Goal: Transaction & Acquisition: Purchase product/service

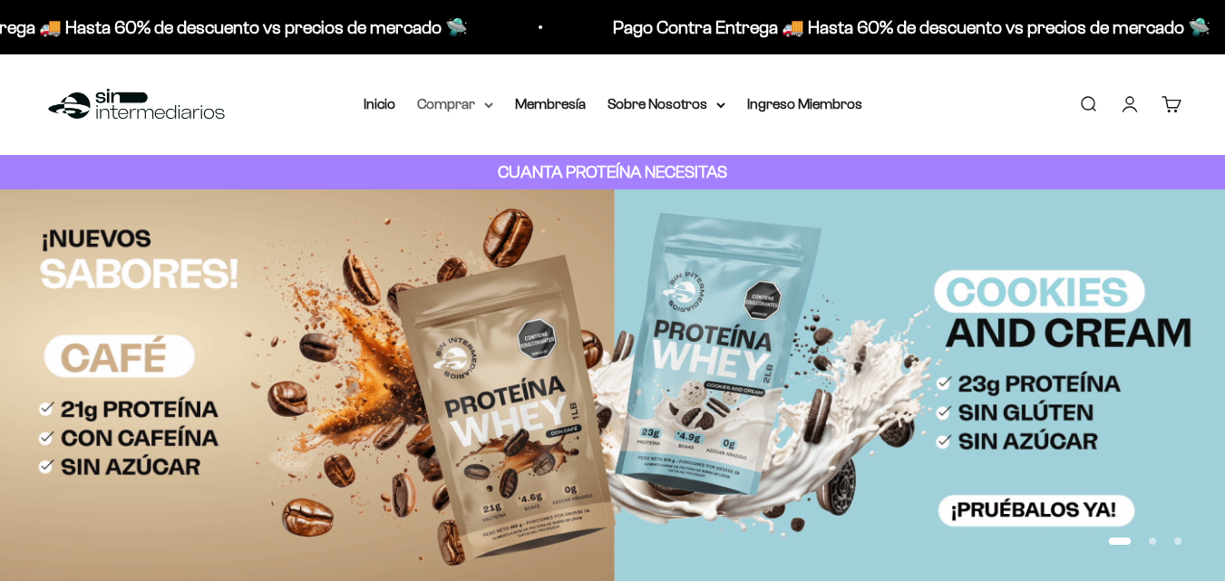
click at [479, 104] on summary "Comprar" at bounding box center [455, 104] width 76 height 24
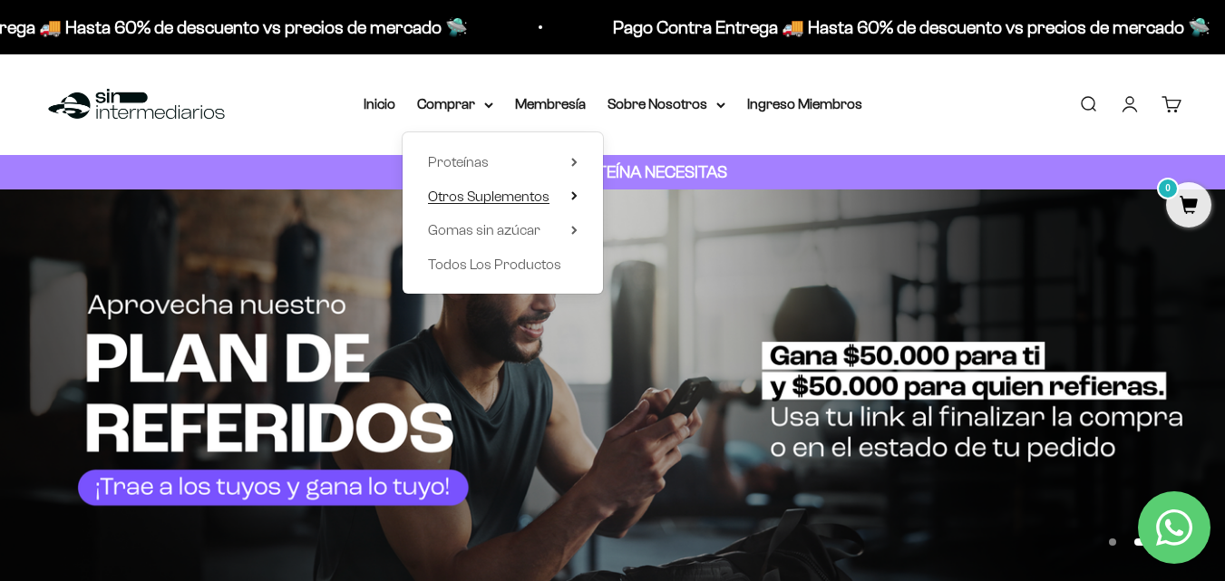
click at [543, 187] on span "Otros Suplementos" at bounding box center [488, 197] width 121 height 24
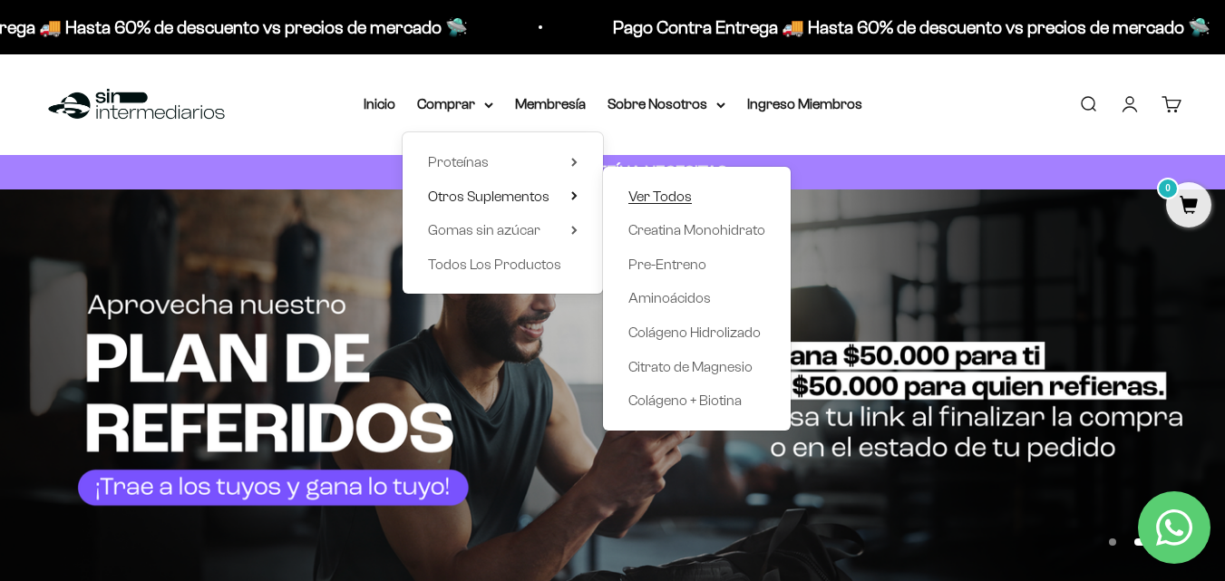
click at [682, 199] on span "Ver Todos" at bounding box center [659, 196] width 63 height 15
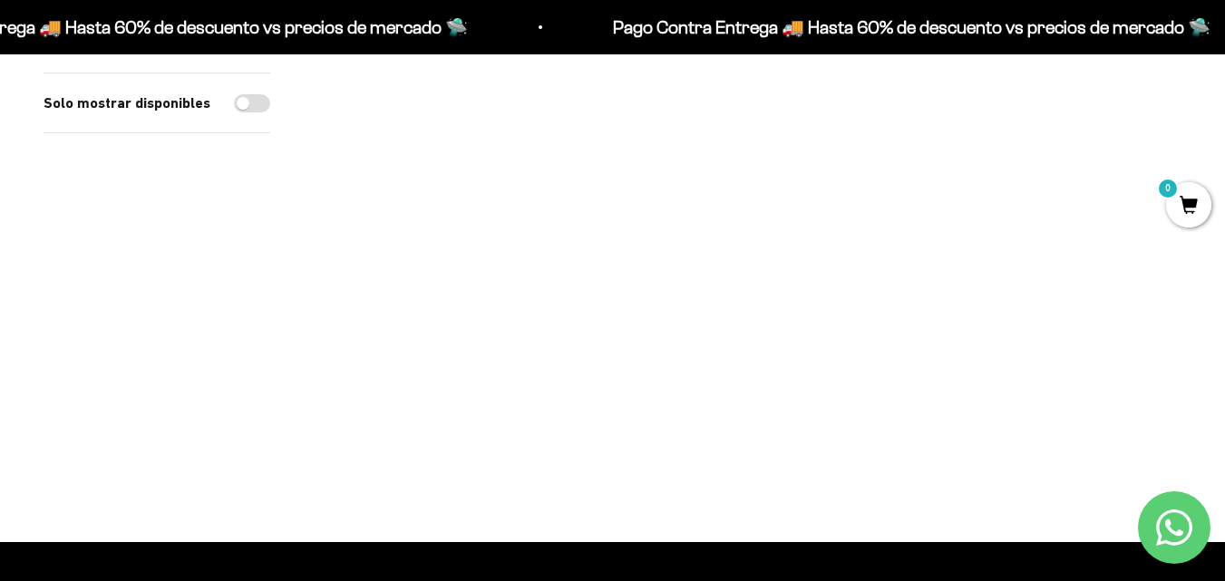
scroll to position [211, 0]
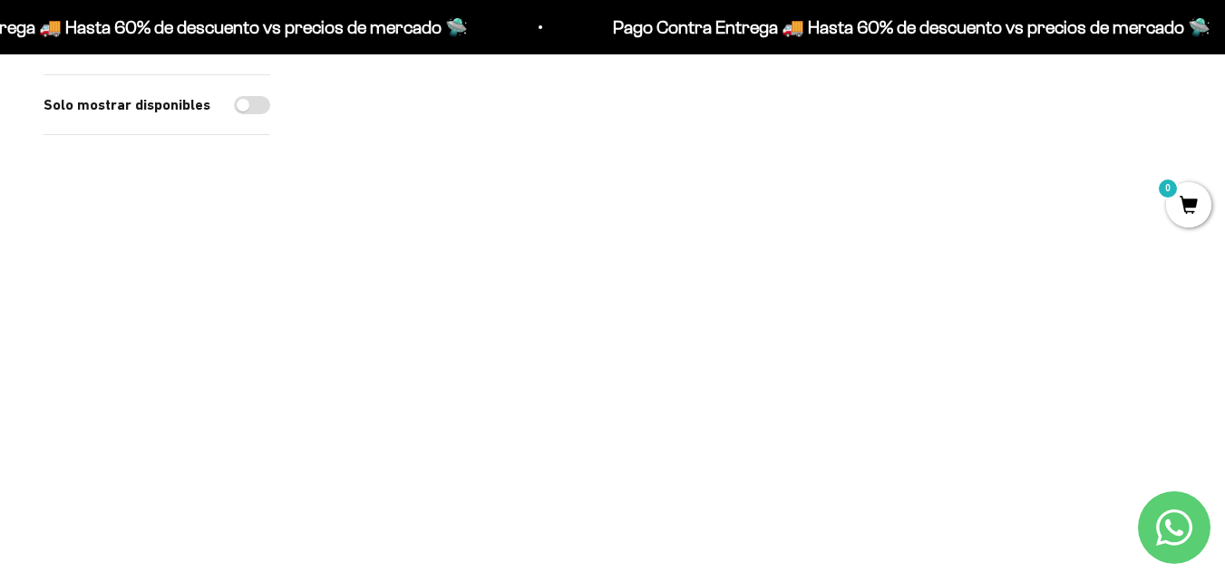
click at [460, 216] on img at bounding box center [451, 211] width 275 height 275
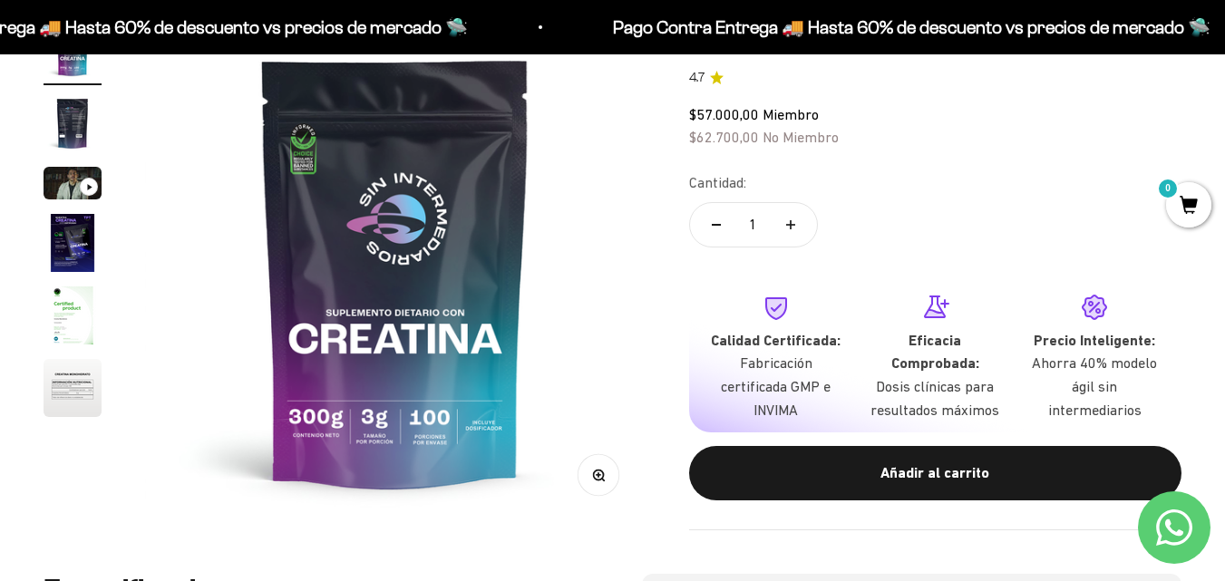
click at [67, 131] on img "Ir al artículo 2" at bounding box center [73, 123] width 58 height 58
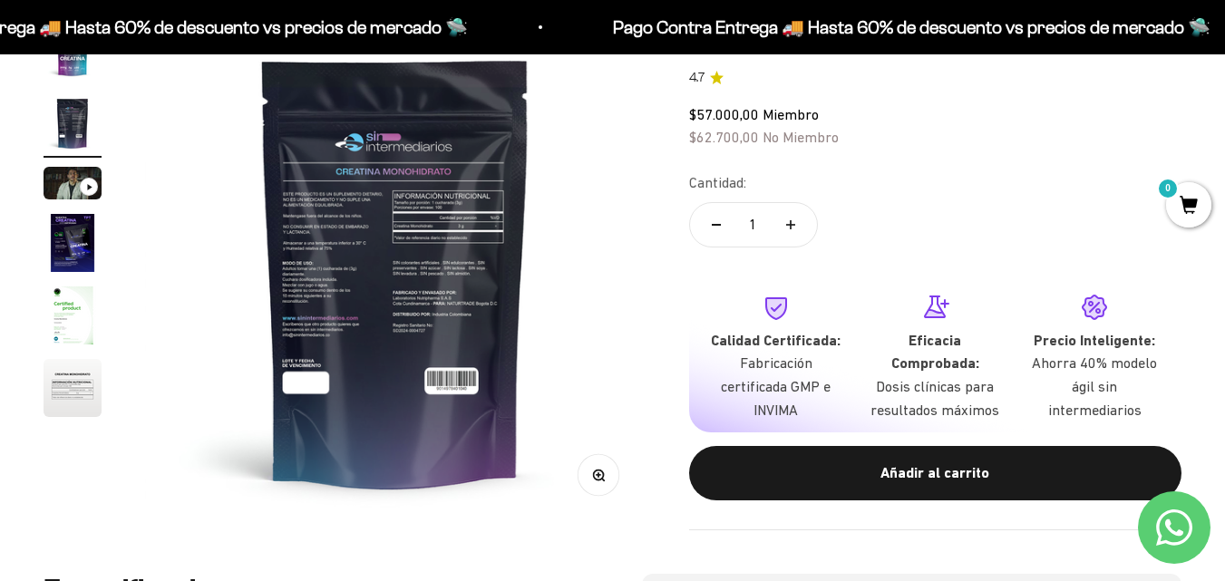
click at [70, 192] on img "Ir al artículo 3" at bounding box center [73, 183] width 58 height 33
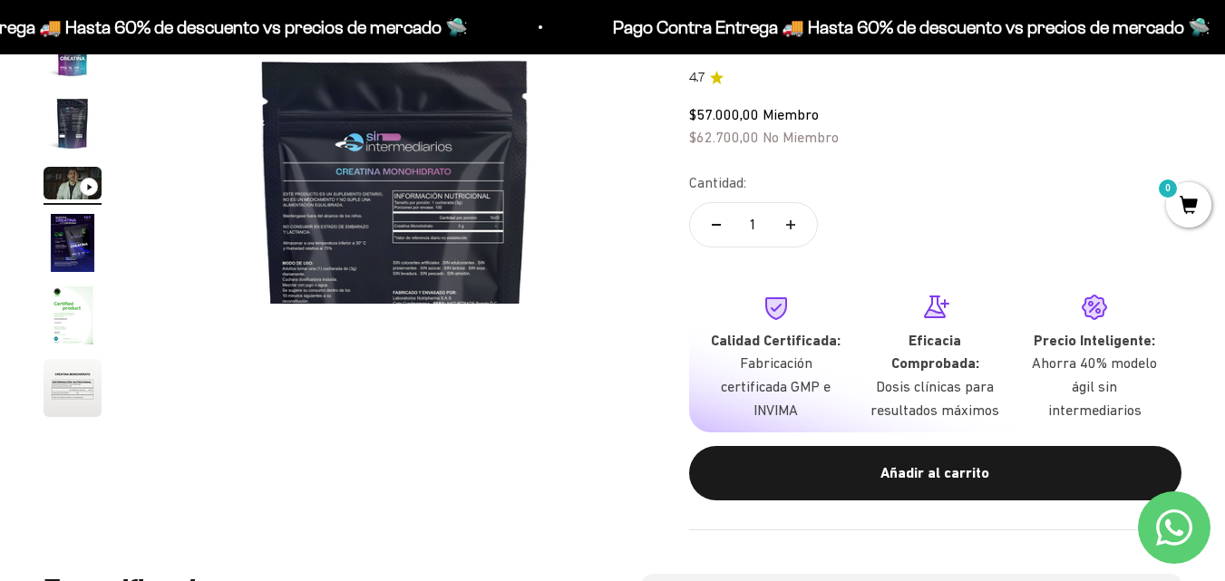
scroll to position [0, 1022]
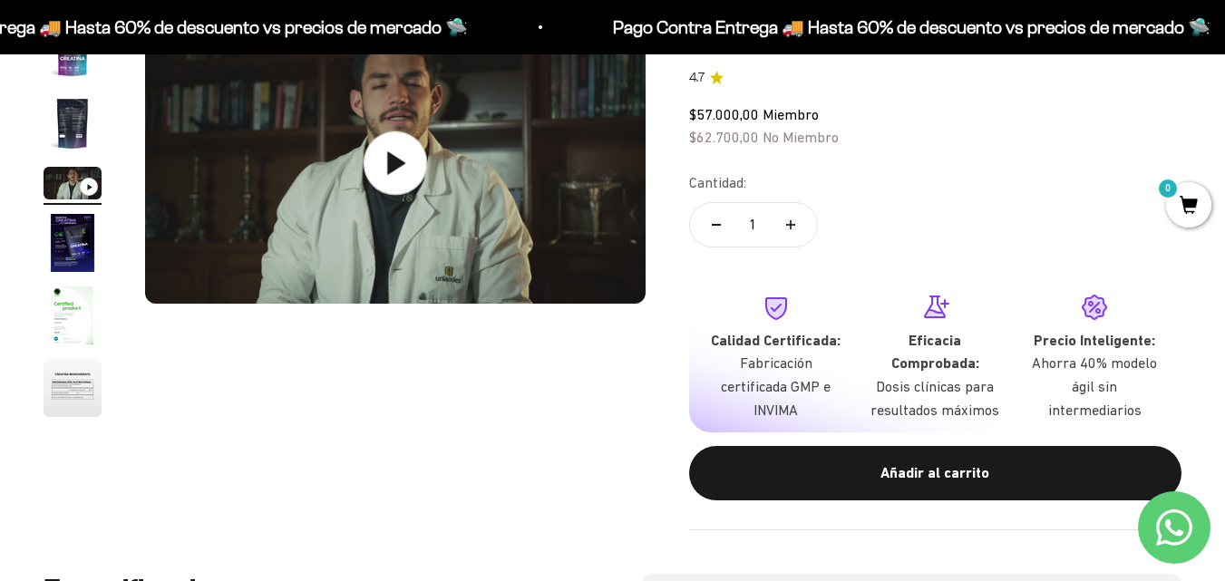
click at [412, 168] on icon at bounding box center [394, 162] width 63 height 63
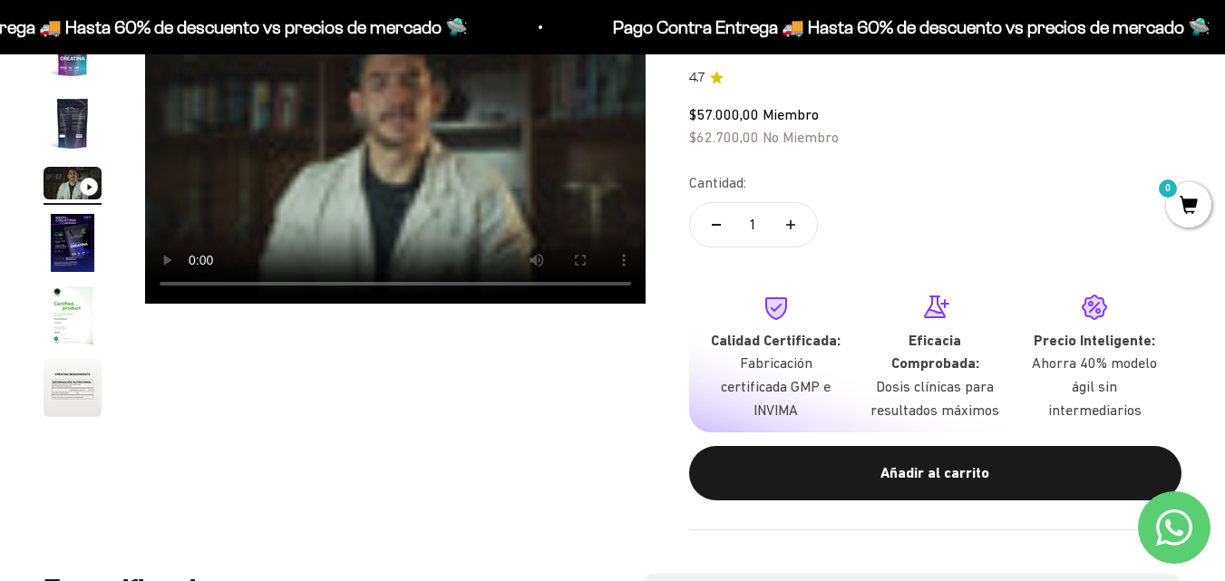
scroll to position [0, 0]
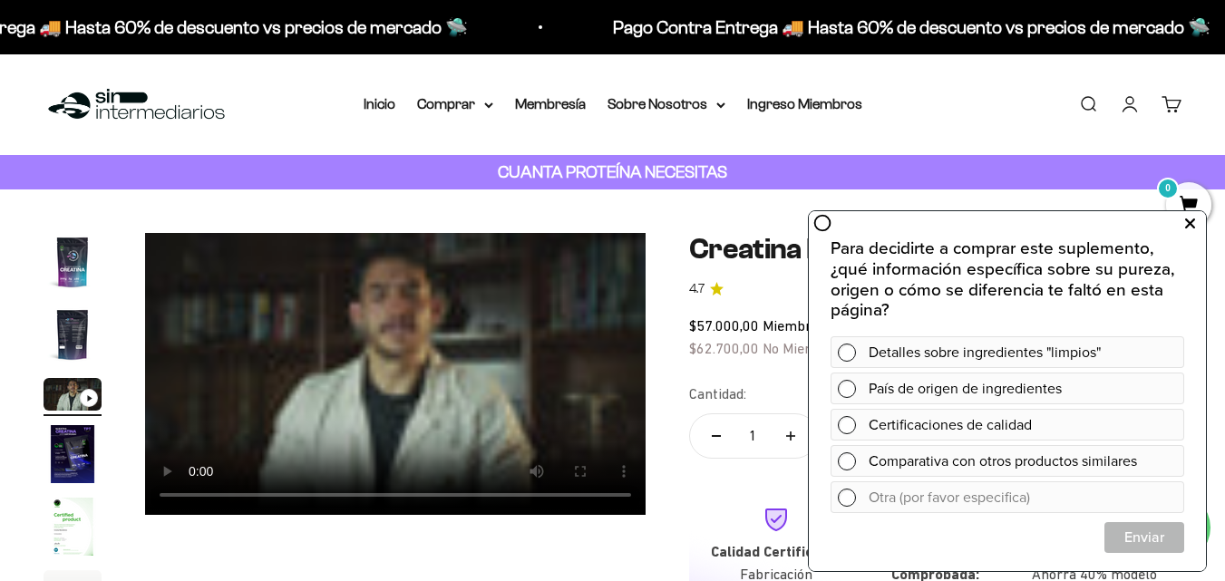
click at [1192, 229] on icon at bounding box center [1190, 224] width 10 height 24
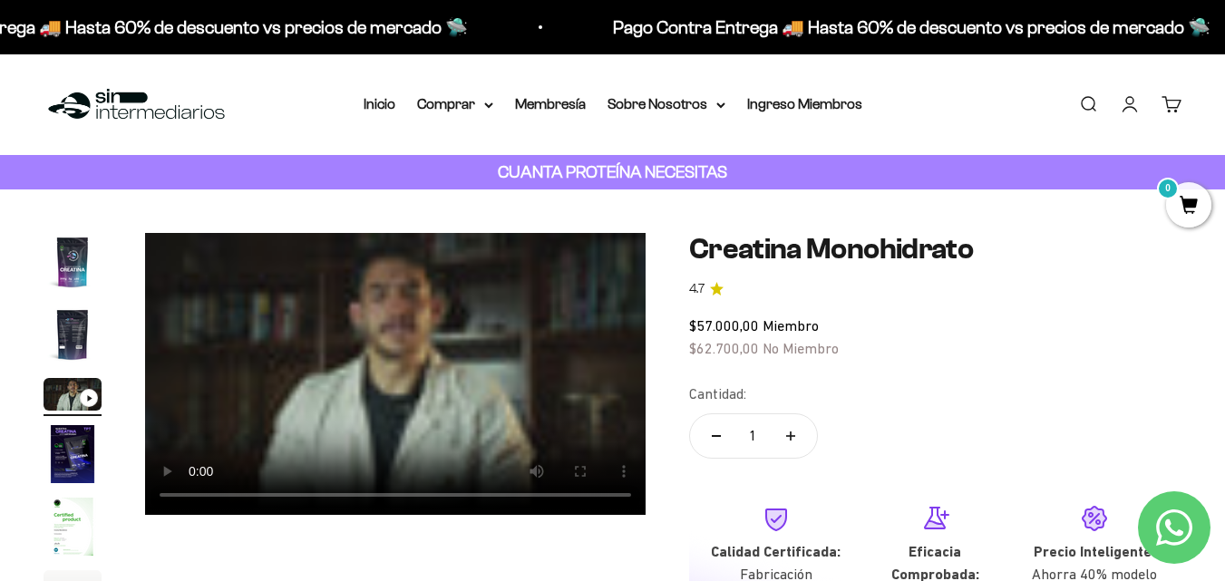
click at [341, 350] on video "Creatina Monohidrato" at bounding box center [395, 374] width 500 height 282
